Goal: Information Seeking & Learning: Learn about a topic

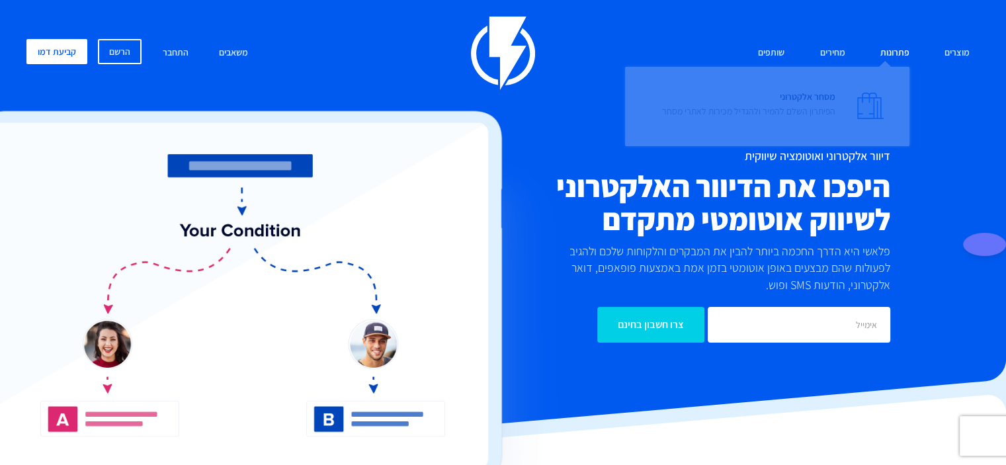
click at [898, 54] on link "פתרונות" at bounding box center [895, 53] width 49 height 28
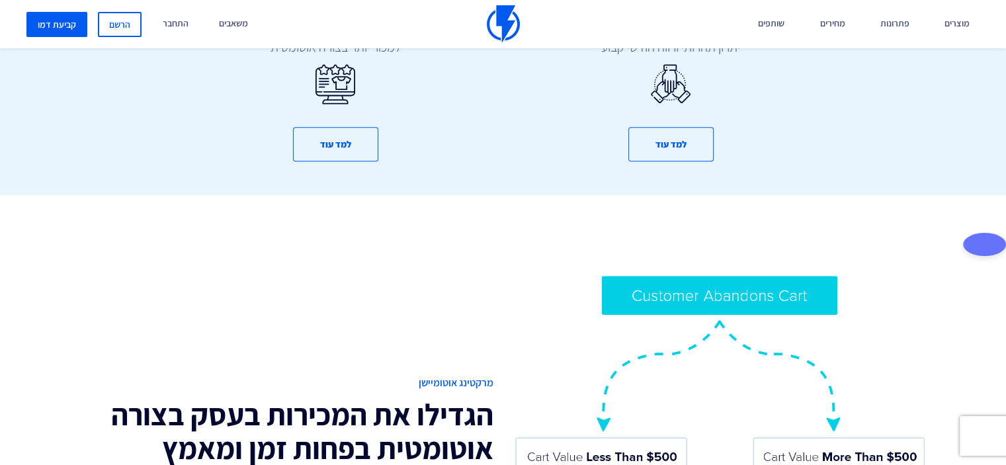
scroll to position [728, 0]
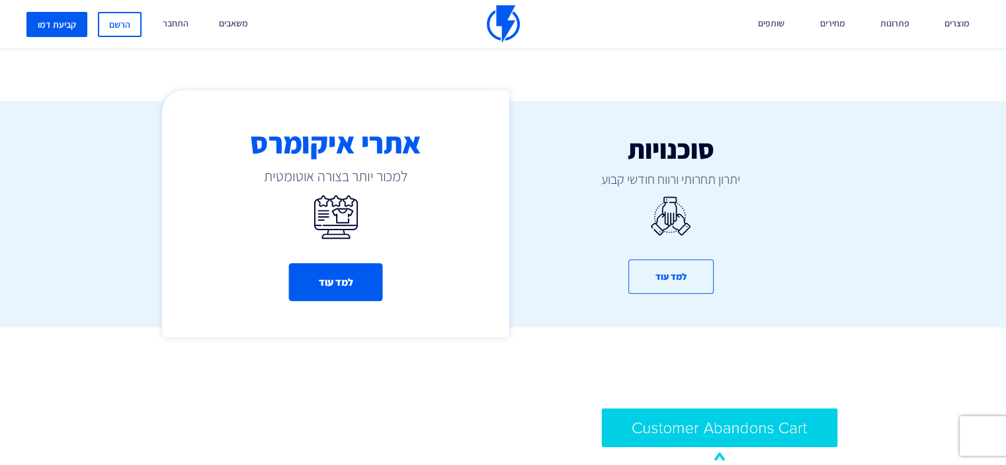
click at [316, 286] on button "למד עוד" at bounding box center [335, 283] width 94 height 38
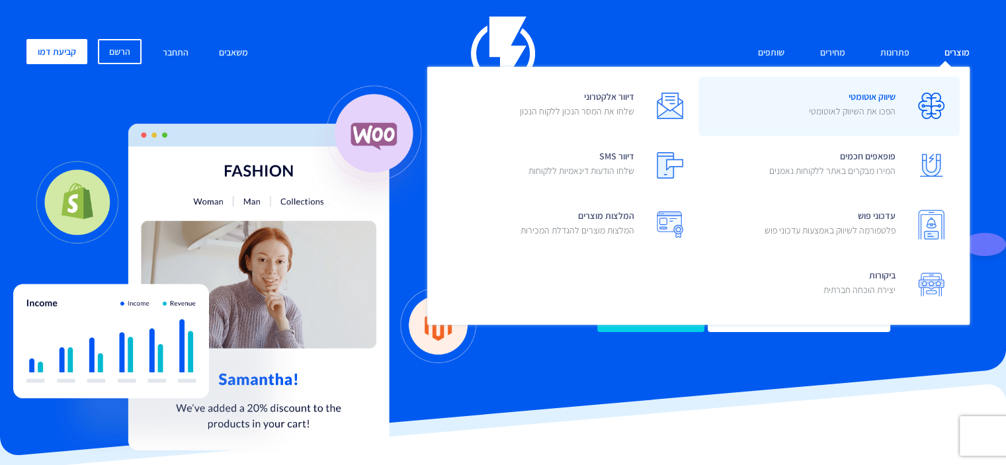
click at [889, 103] on span "שיווק אוטומטי הפכו את השיווק לאוטומטי" at bounding box center [852, 106] width 87 height 38
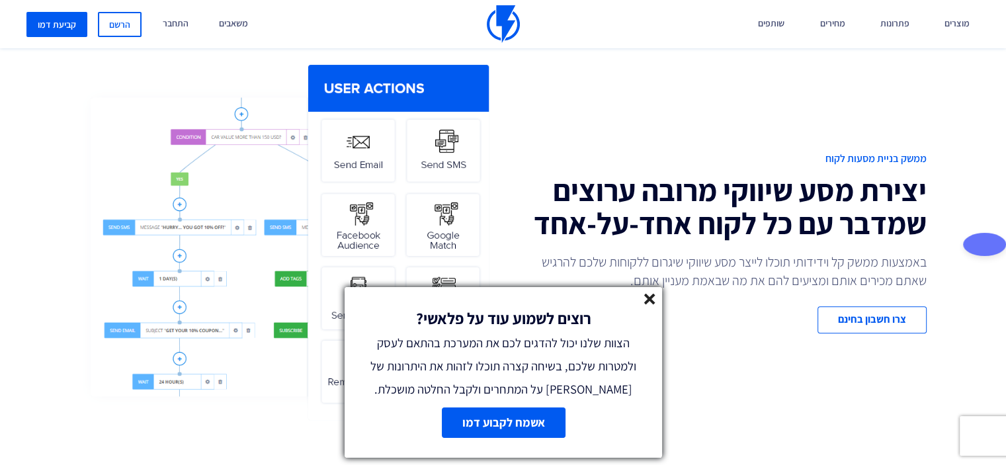
scroll to position [595, 0]
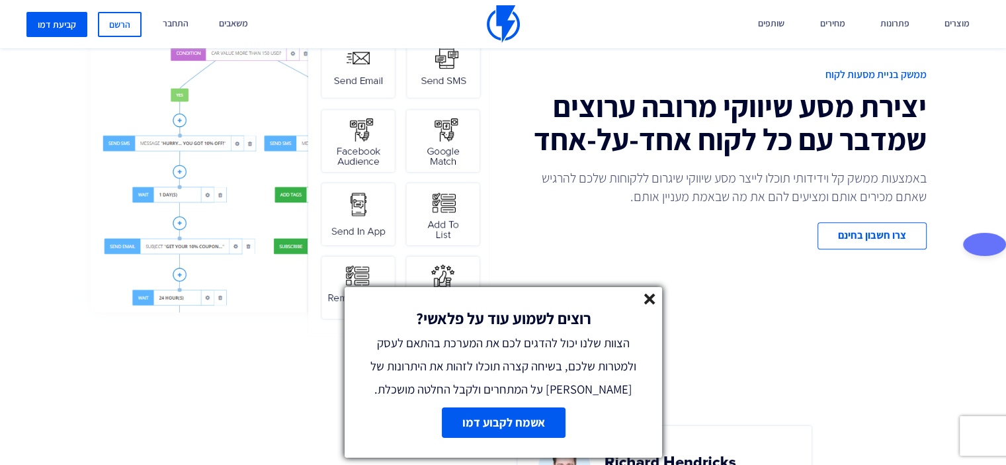
click at [651, 303] on icon at bounding box center [649, 299] width 11 height 11
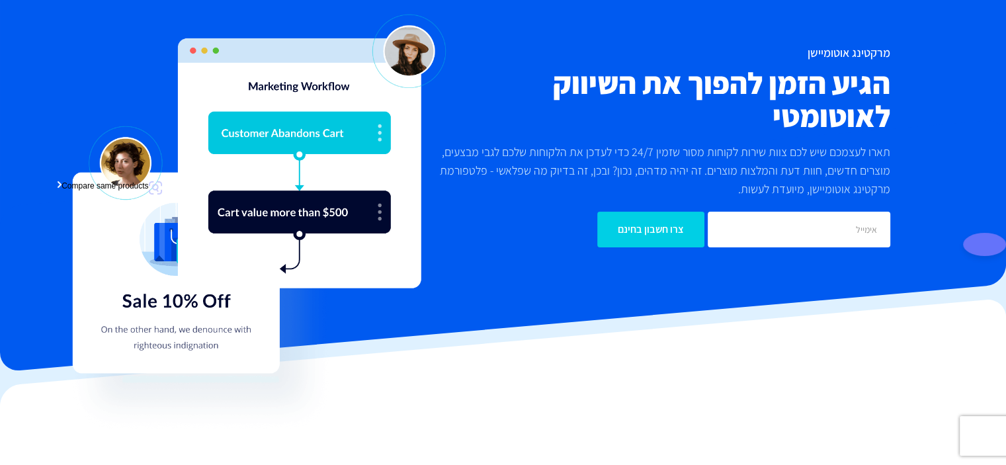
scroll to position [0, 0]
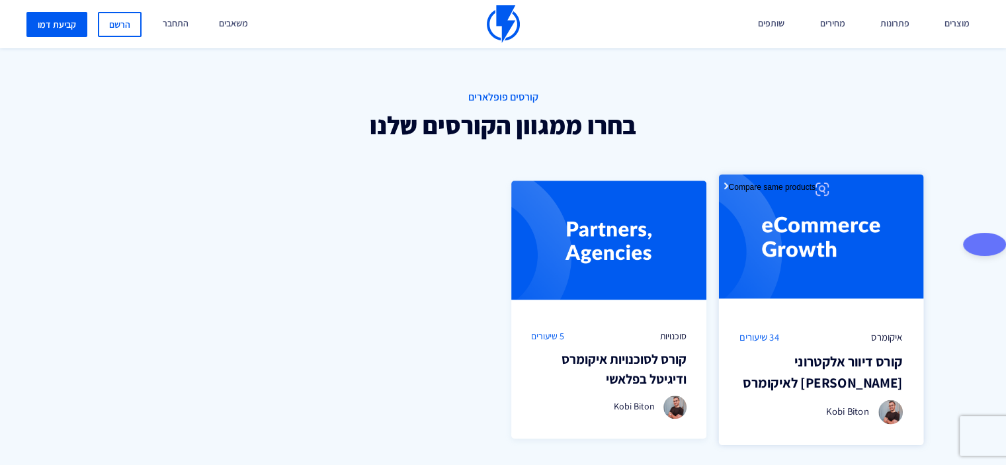
scroll to position [860, 0]
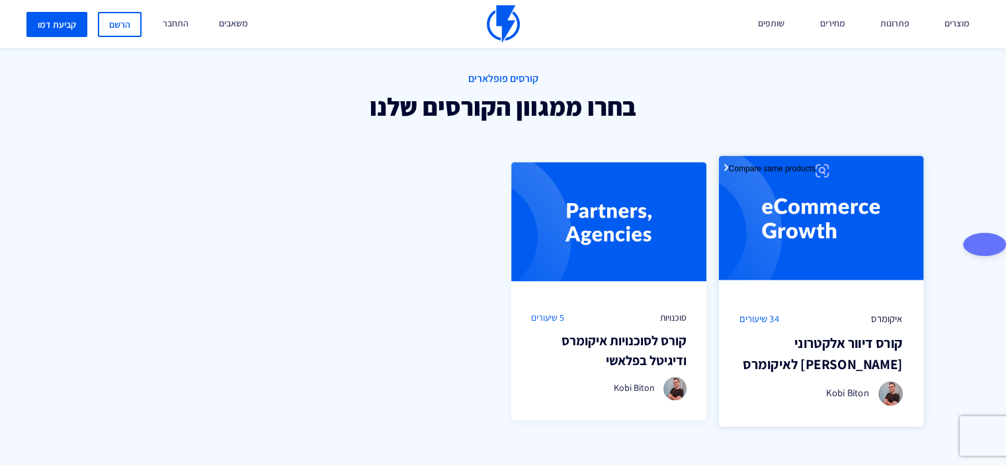
click at [799, 240] on img at bounding box center [821, 223] width 204 height 136
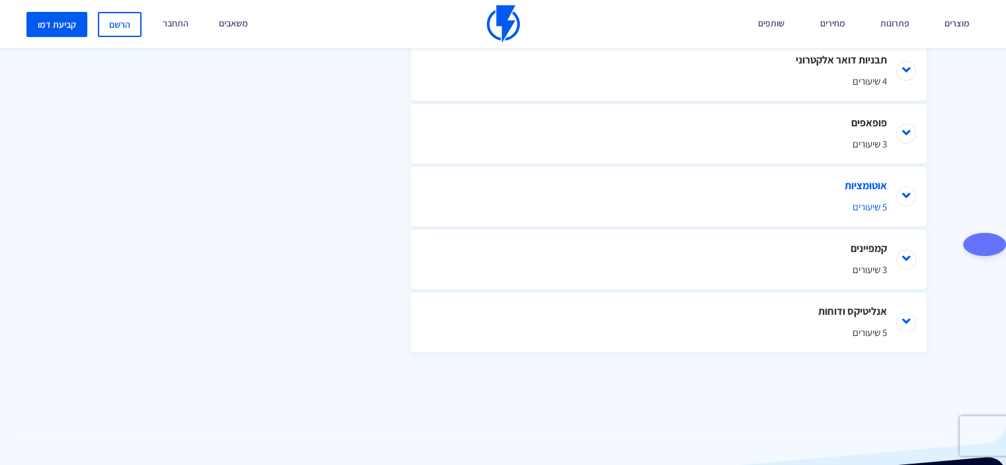
click at [722, 208] on span "5 שיעורים" at bounding box center [669, 207] width 437 height 14
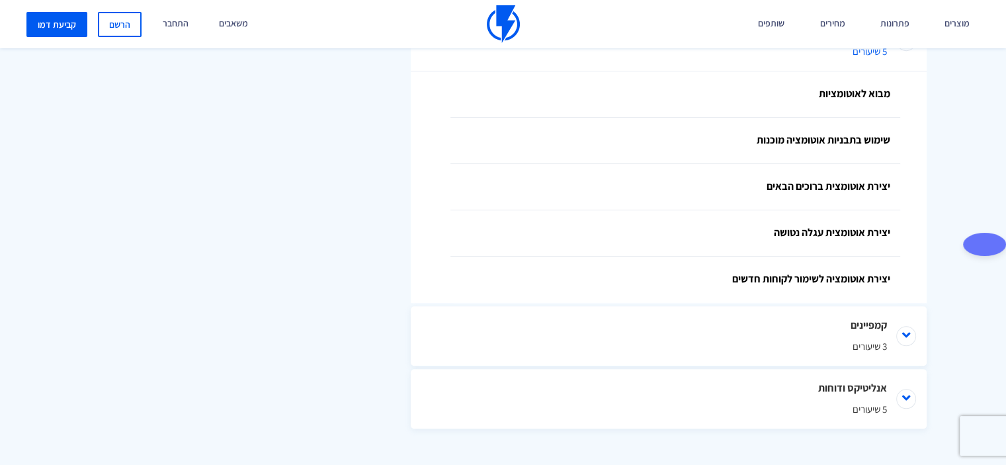
scroll to position [1159, 0]
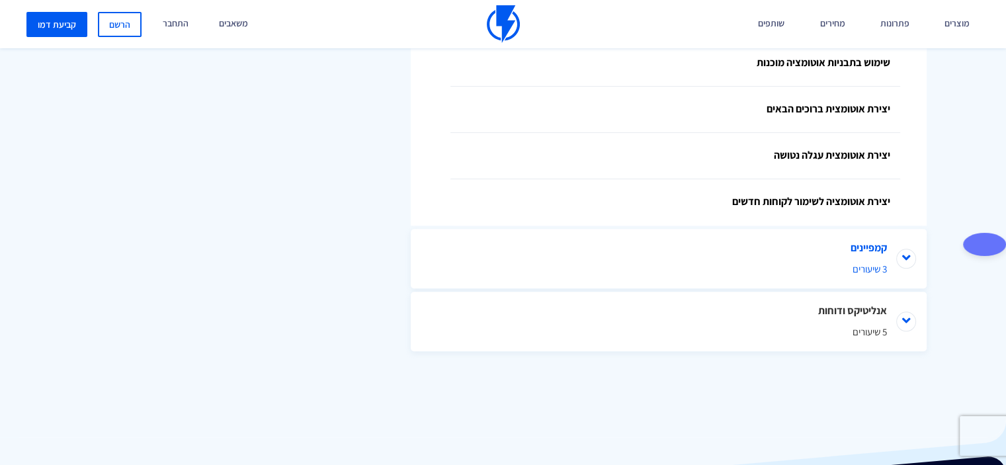
click at [783, 248] on li "קמפיינים 3 שיעורים" at bounding box center [669, 259] width 516 height 60
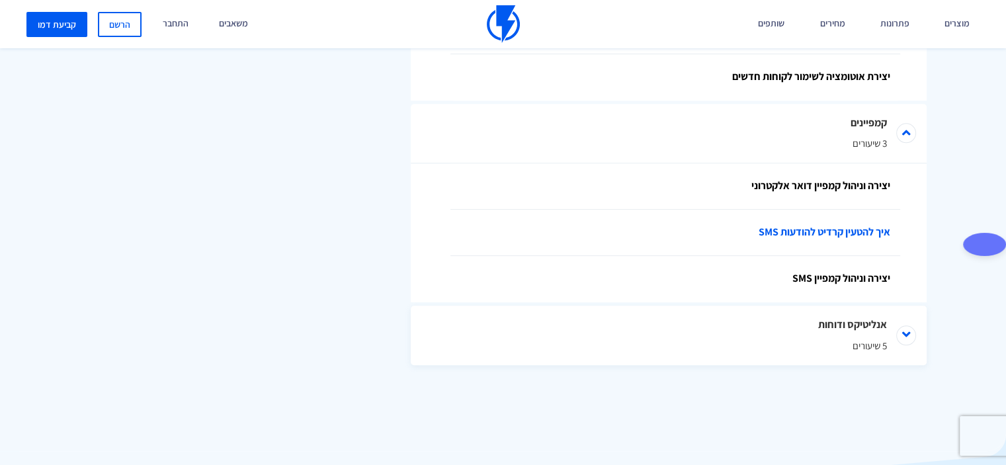
scroll to position [1297, 0]
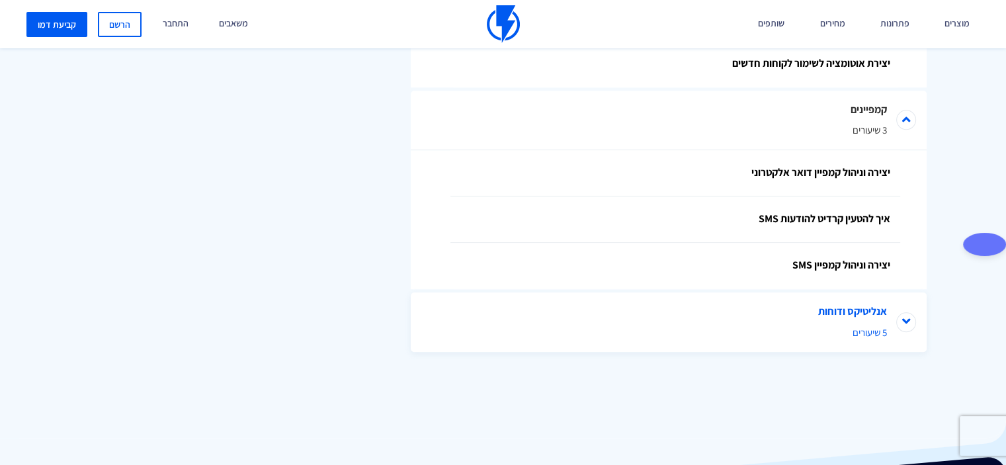
click at [807, 338] on span "5 שיעורים" at bounding box center [669, 333] width 437 height 14
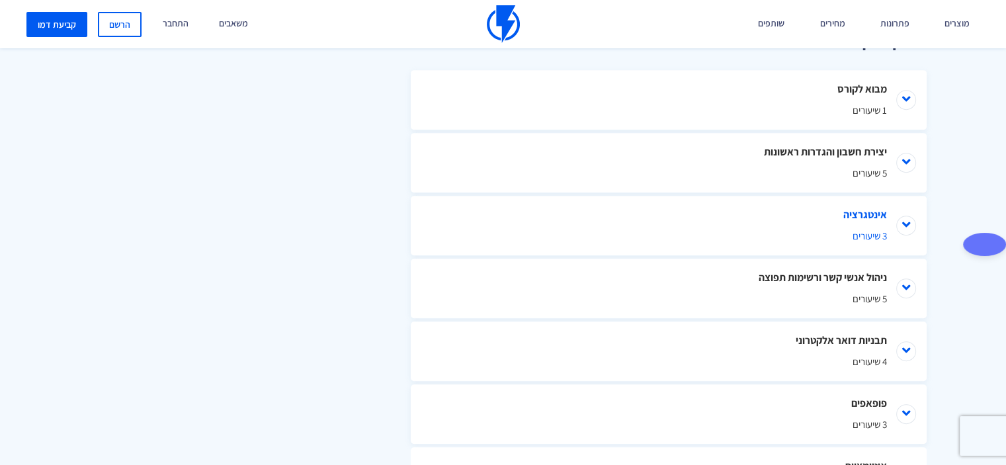
scroll to position [669, 0]
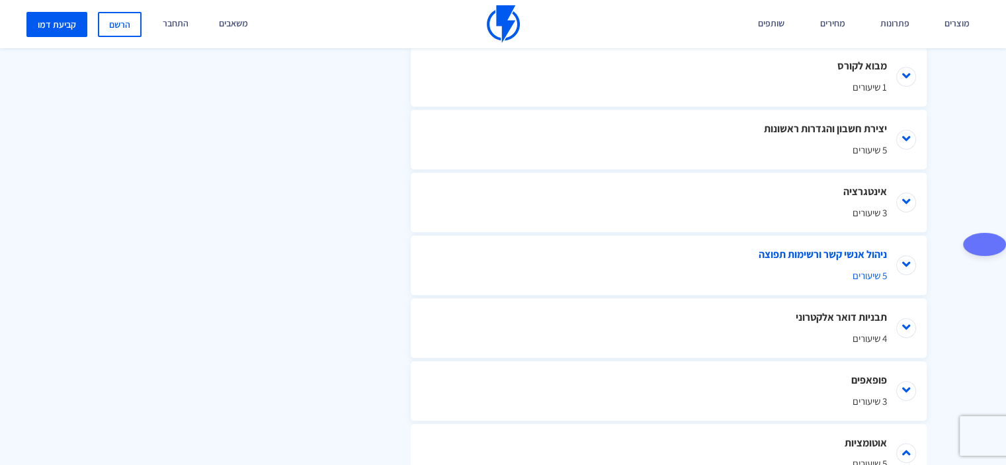
click at [874, 268] on li "ניהול אנשי קשר ורשימות תפוצה 5 שיעורים" at bounding box center [669, 266] width 516 height 60
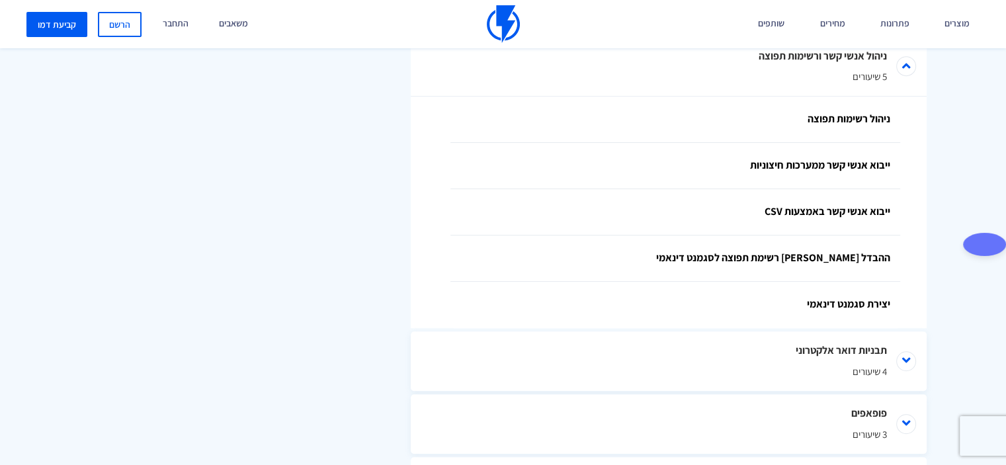
scroll to position [934, 0]
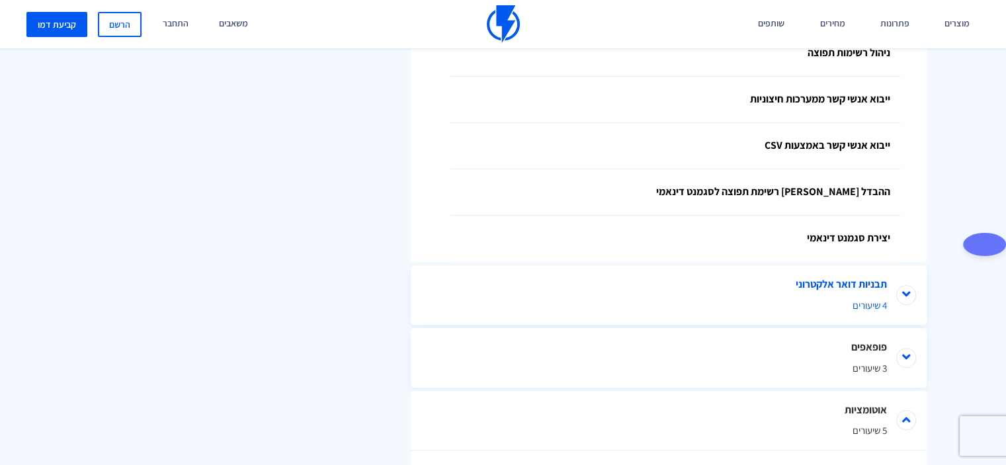
click at [876, 286] on li "תבניות דואר אלקטרוני 4 שיעורים" at bounding box center [669, 295] width 516 height 60
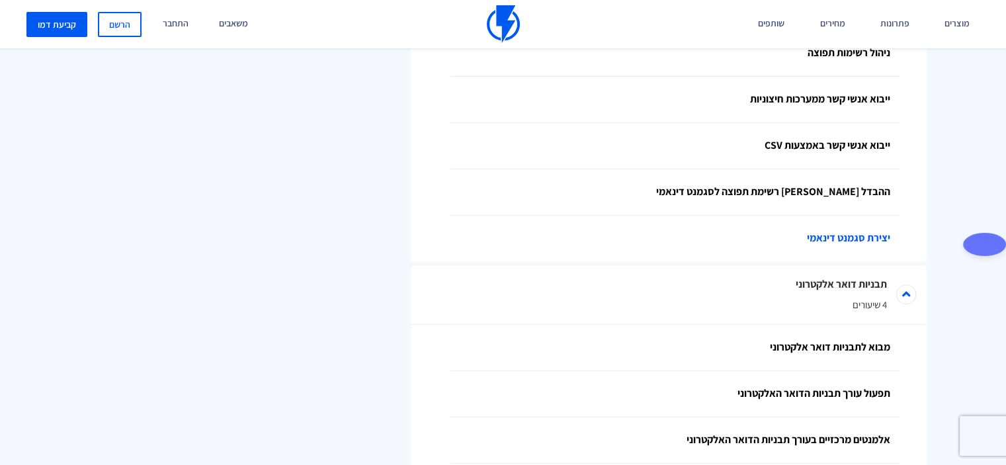
click at [854, 240] on link "יצירת סגמנט דינאמי" at bounding box center [676, 239] width 450 height 46
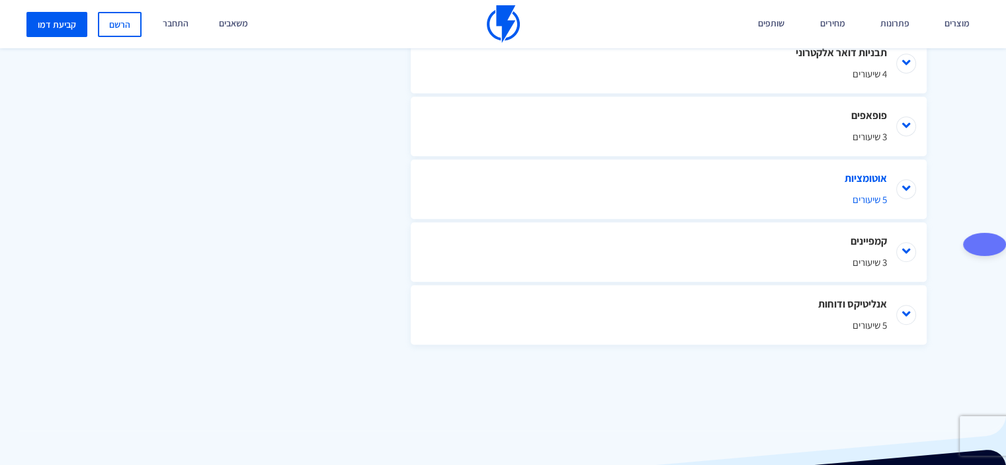
click at [878, 182] on li "אוטומציות 5 שיעורים" at bounding box center [669, 189] width 516 height 60
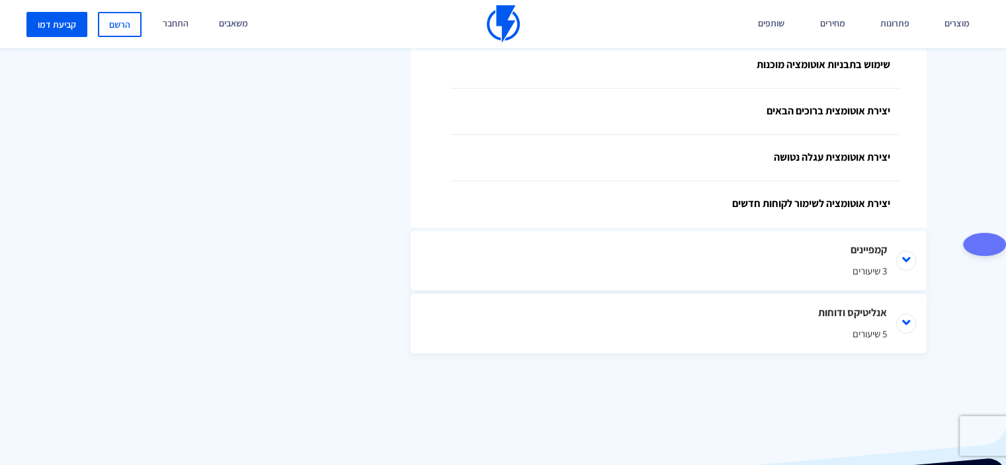
scroll to position [1165, 0]
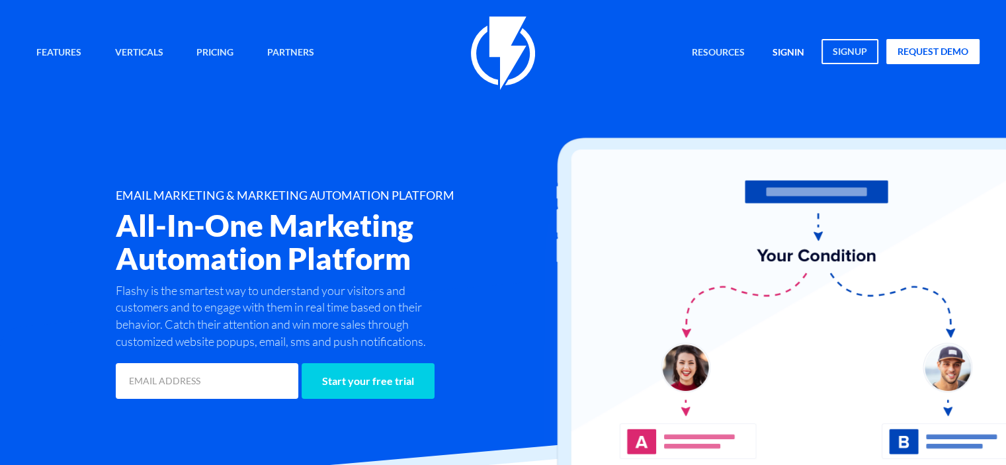
click at [770, 50] on link "signin" at bounding box center [789, 53] width 52 height 28
